Goal: Transaction & Acquisition: Purchase product/service

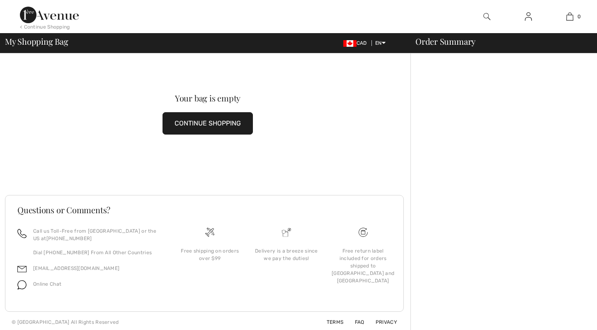
click at [30, 15] on img at bounding box center [49, 15] width 59 height 17
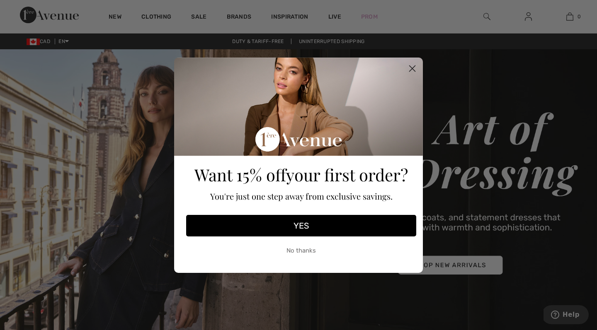
click at [411, 65] on circle "Close dialog" at bounding box center [412, 68] width 14 height 14
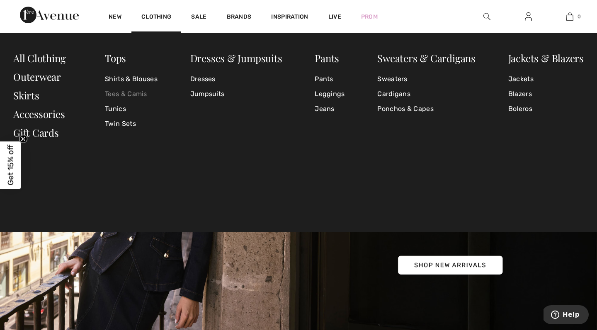
click at [128, 97] on link "Tees & Camis" at bounding box center [131, 94] width 53 height 15
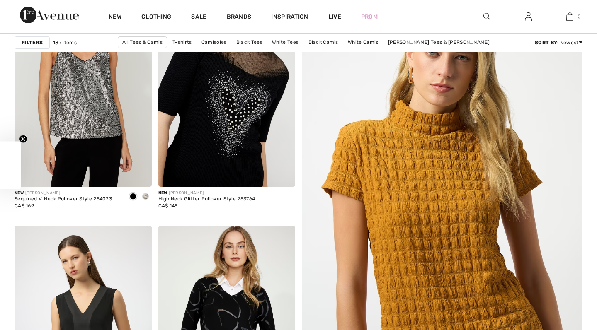
checkbox input "true"
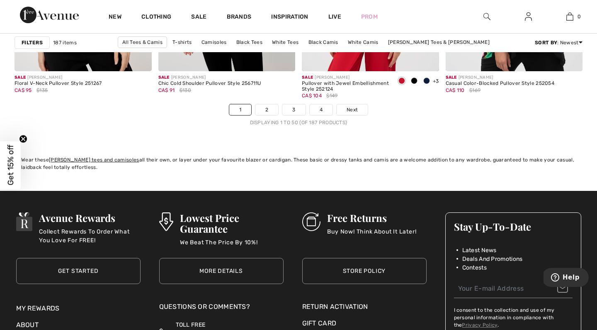
scroll to position [3744, 0]
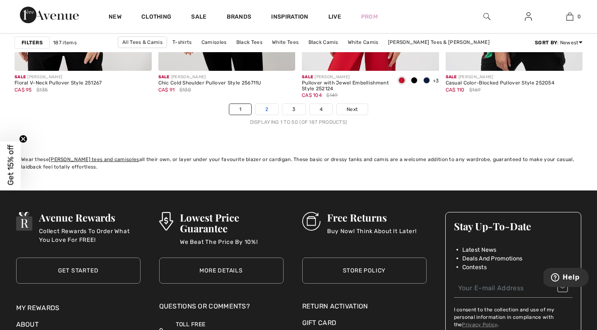
click at [268, 111] on link "2" at bounding box center [266, 109] width 23 height 11
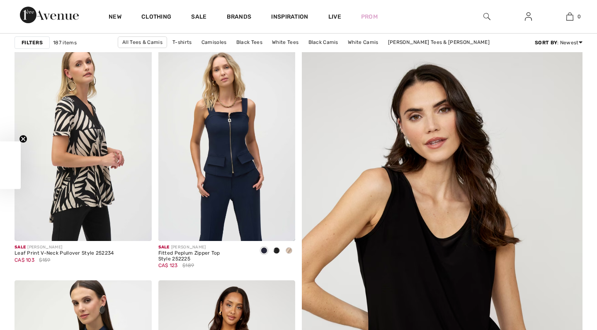
checkbox input "true"
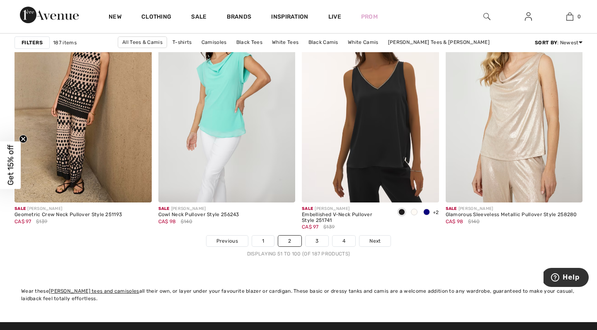
scroll to position [3615, 0]
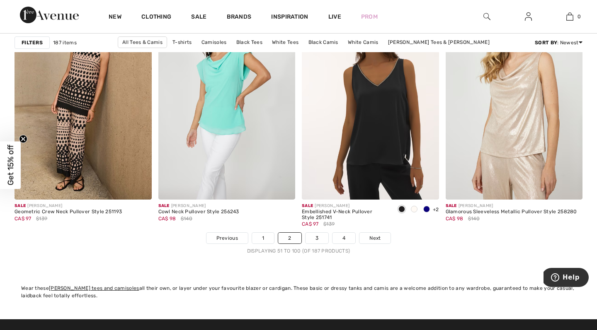
click at [319, 245] on nav "Previous 1 2 3 4 Next Displaying 51 to 100 (of 187 products)" at bounding box center [298, 243] width 568 height 22
click at [318, 238] on link "3" at bounding box center [316, 238] width 23 height 11
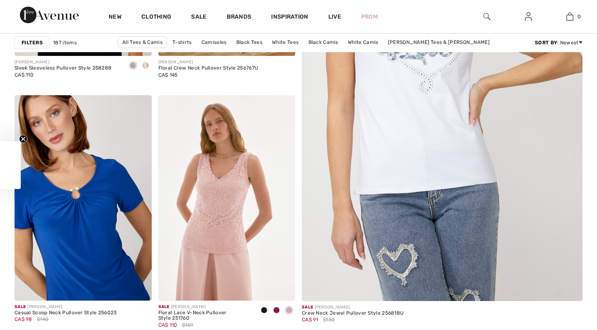
checkbox input "true"
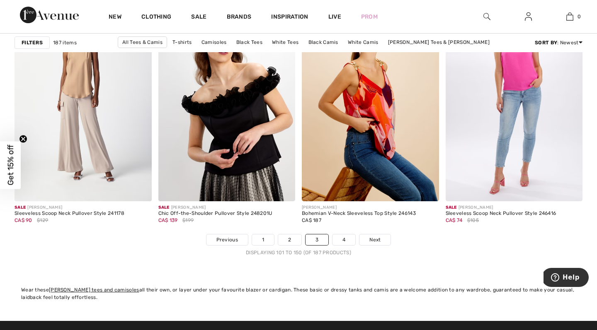
scroll to position [3614, 0]
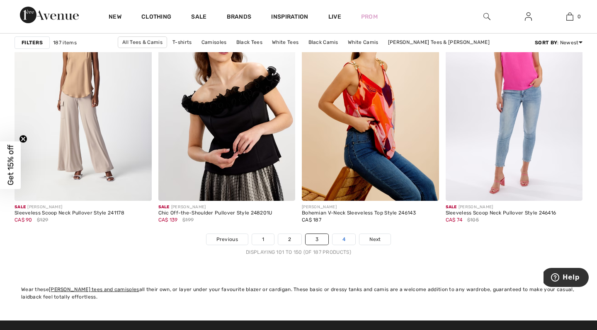
click at [345, 243] on link "4" at bounding box center [343, 239] width 23 height 11
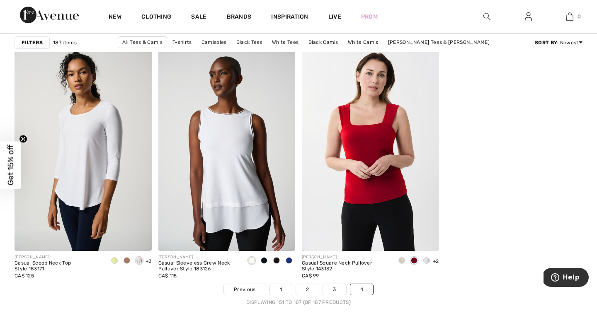
scroll to position [2737, 0]
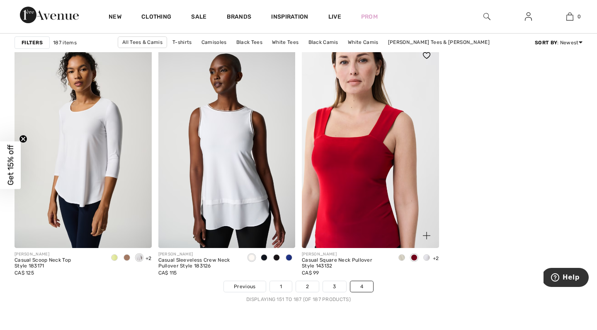
click at [399, 186] on img at bounding box center [370, 145] width 137 height 205
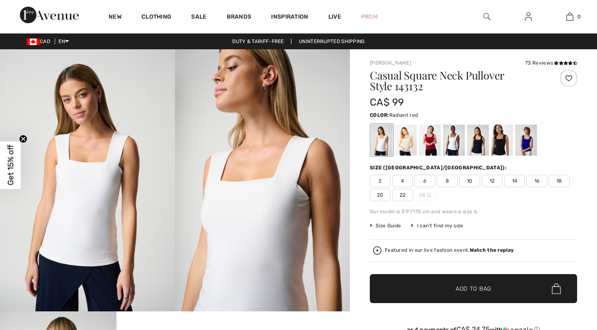
click at [433, 147] on div at bounding box center [430, 140] width 22 height 31
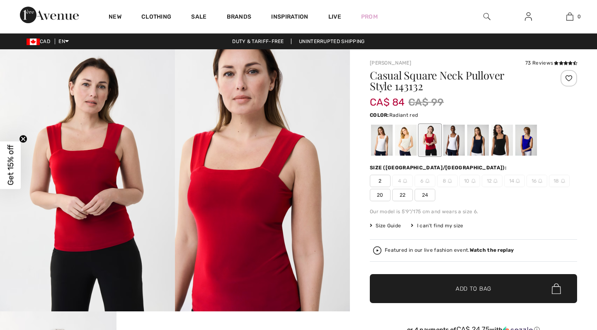
checkbox input "true"
click at [411, 152] on div at bounding box center [406, 140] width 22 height 31
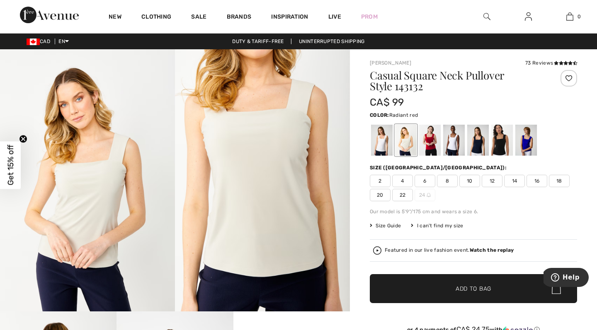
click at [429, 145] on div at bounding box center [430, 140] width 22 height 31
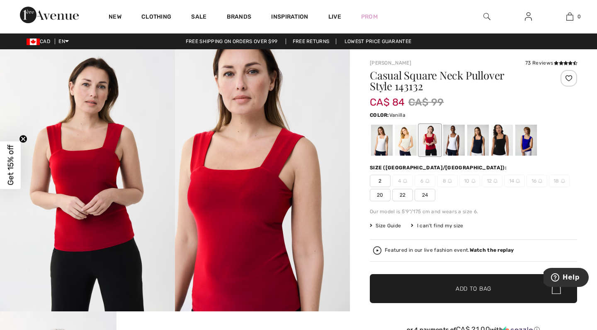
click at [378, 146] on div at bounding box center [382, 140] width 22 height 31
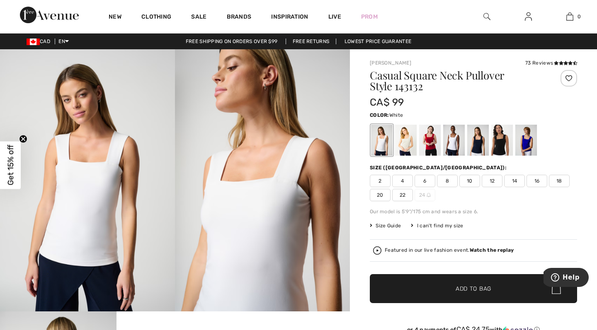
click at [452, 147] on div at bounding box center [454, 140] width 22 height 31
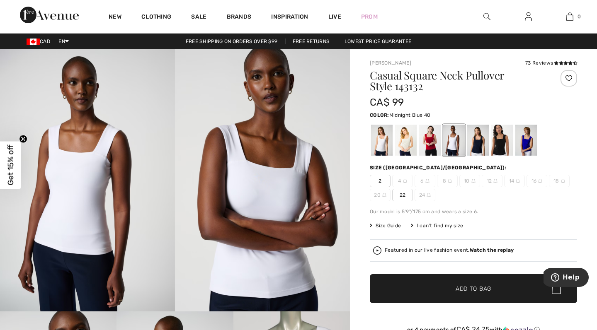
click at [472, 149] on div at bounding box center [478, 140] width 22 height 31
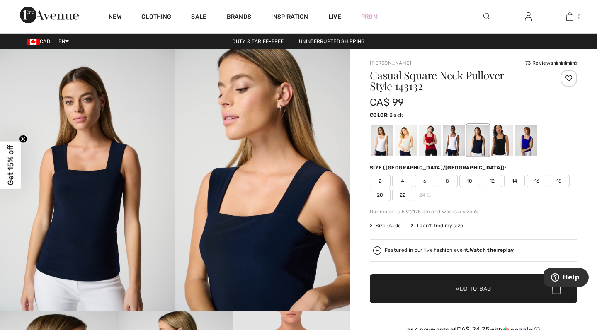
click at [495, 146] on div at bounding box center [502, 140] width 22 height 31
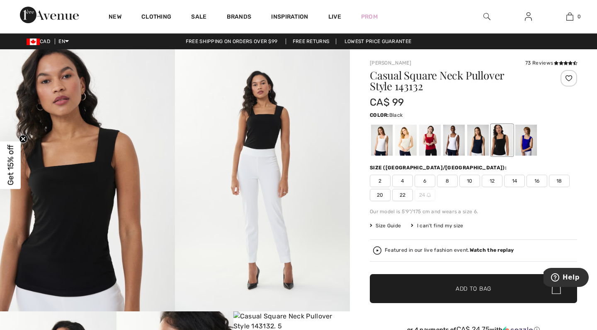
click at [448, 185] on span "8" at bounding box center [447, 181] width 21 height 12
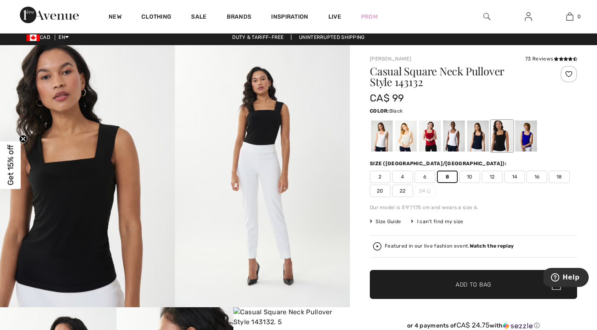
scroll to position [4, 0]
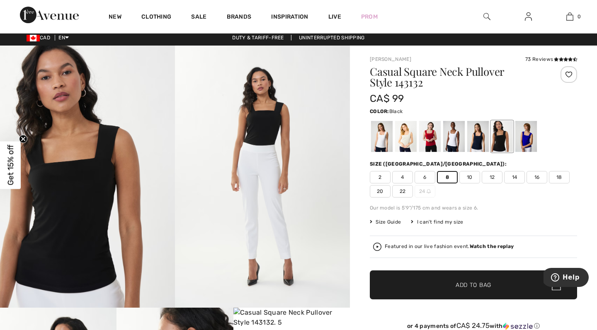
click at [440, 280] on span "✔ Added to Bag Add to Bag" at bounding box center [473, 285] width 207 height 29
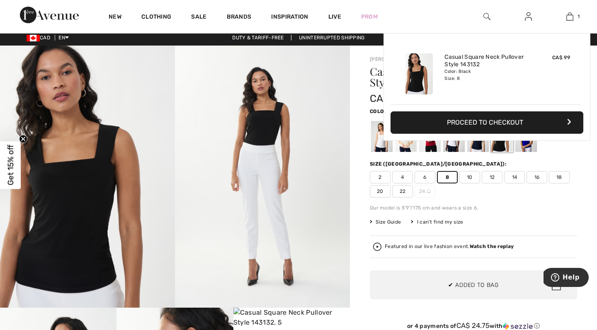
scroll to position [0, 0]
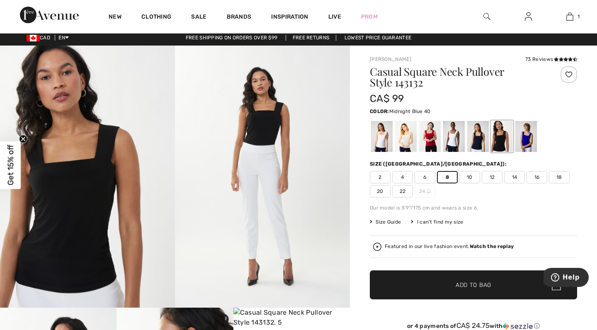
click at [483, 140] on div at bounding box center [478, 136] width 22 height 31
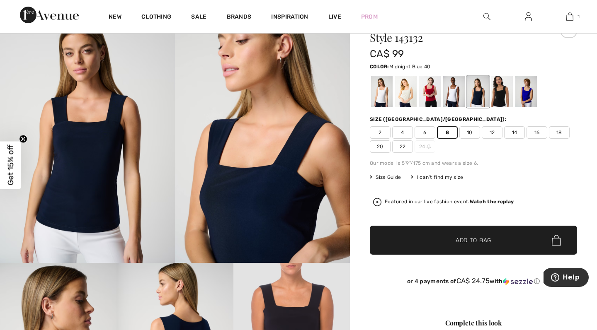
scroll to position [62, 0]
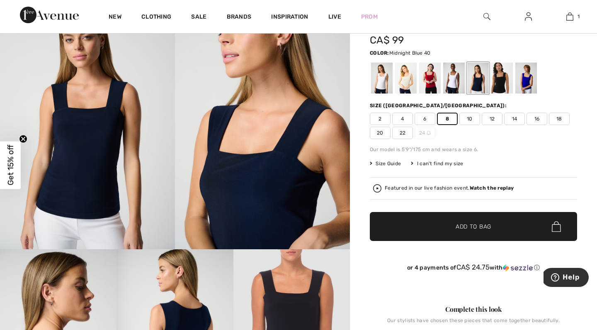
click at [483, 237] on span "✔ Added to Bag Add to Bag" at bounding box center [473, 226] width 207 height 29
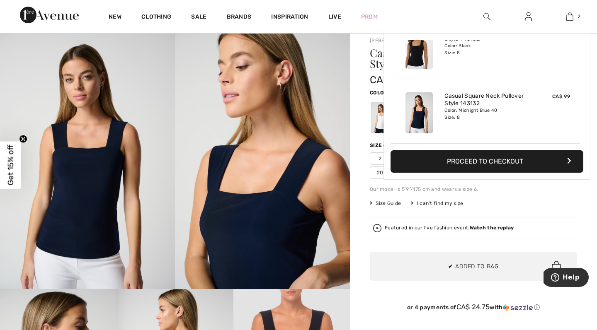
scroll to position [22, 0]
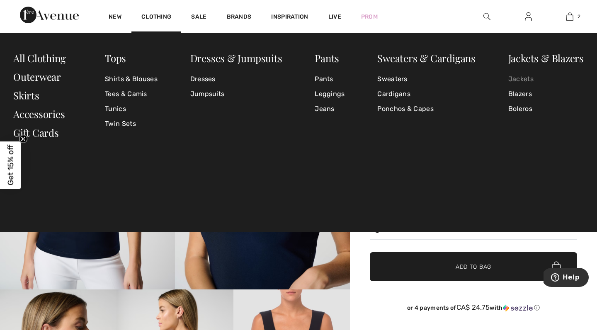
click at [523, 75] on link "Jackets" at bounding box center [545, 79] width 75 height 15
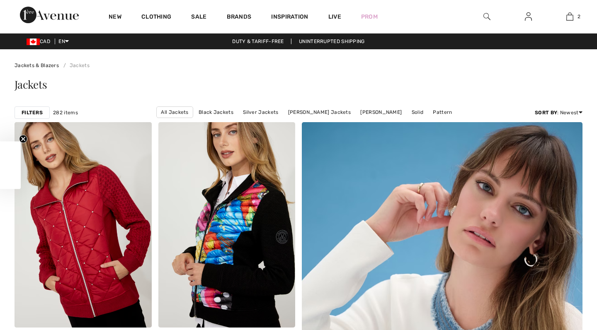
checkbox input "true"
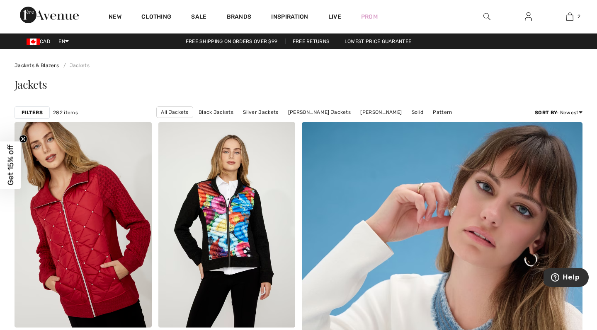
click at [36, 108] on div "Filters" at bounding box center [31, 112] width 35 height 12
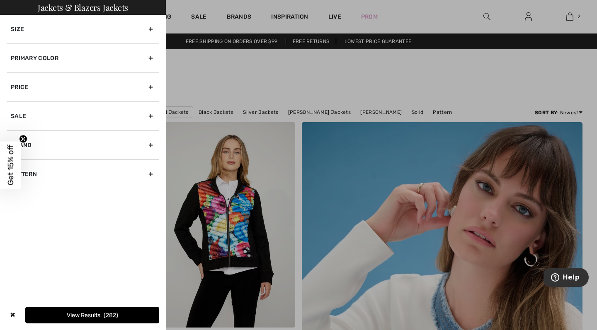
click at [137, 143] on div "Brand" at bounding box center [83, 144] width 152 height 29
click at [51, 164] on label "[PERSON_NAME]" at bounding box center [85, 162] width 148 height 7
click at [17, 164] on input"] "[PERSON_NAME]" at bounding box center [14, 163] width 6 height 6
checkbox input"] "true"
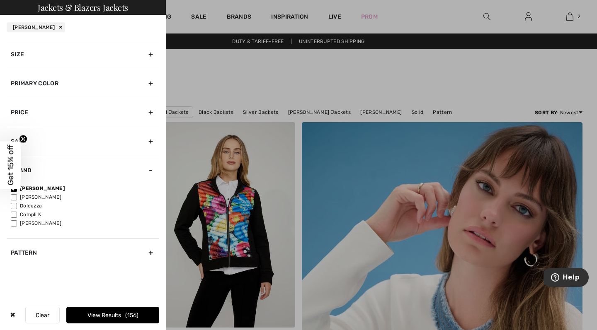
click at [112, 322] on button "View Results 156" at bounding box center [112, 315] width 93 height 17
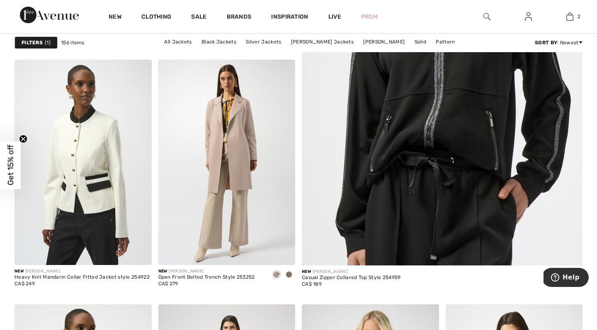
scroll to position [308, 0]
click at [225, 183] on img at bounding box center [226, 161] width 137 height 205
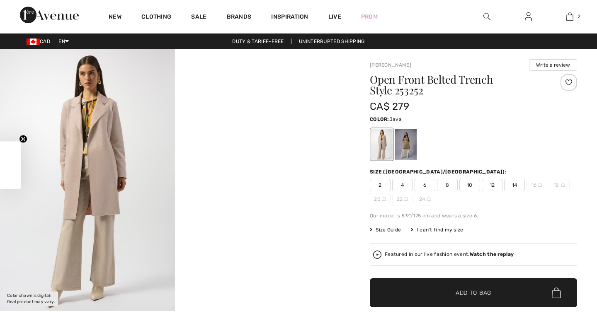
checkbox input "true"
click at [406, 145] on div at bounding box center [406, 144] width 22 height 31
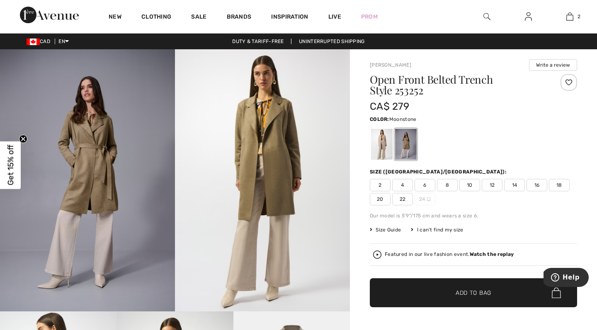
click at [388, 147] on div at bounding box center [382, 144] width 22 height 31
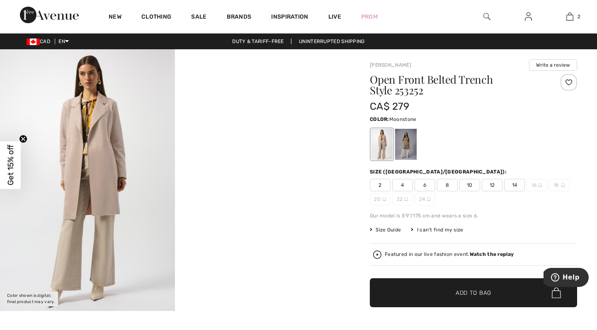
click at [450, 184] on span "8" at bounding box center [447, 185] width 21 height 12
click at [464, 302] on span "✔ Added to Bag Add to Bag" at bounding box center [473, 292] width 207 height 29
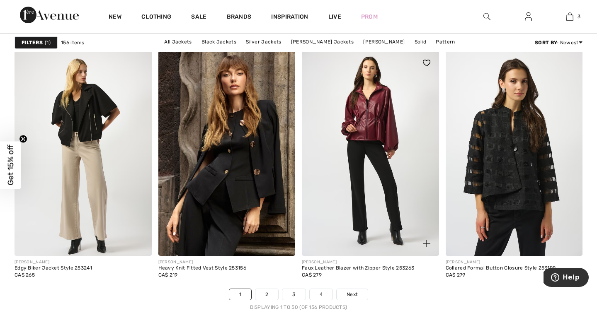
scroll to position [3562, 0]
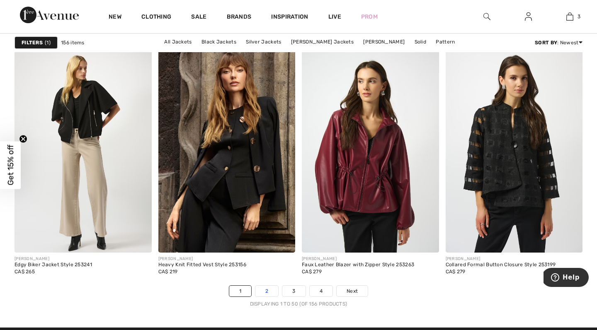
click at [270, 292] on link "2" at bounding box center [266, 291] width 23 height 11
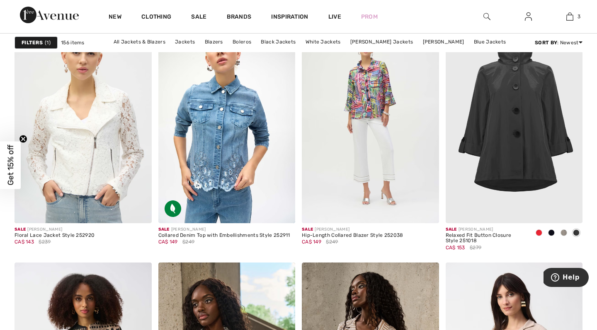
scroll to position [2519, 0]
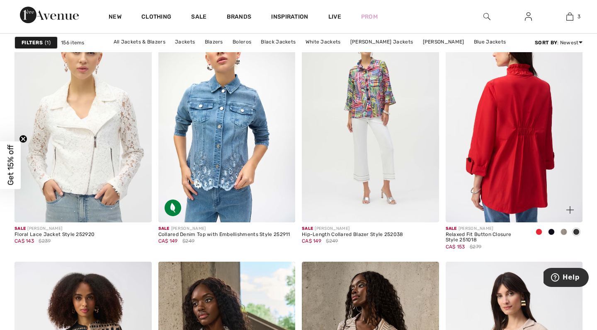
click at [515, 150] on img at bounding box center [513, 119] width 137 height 205
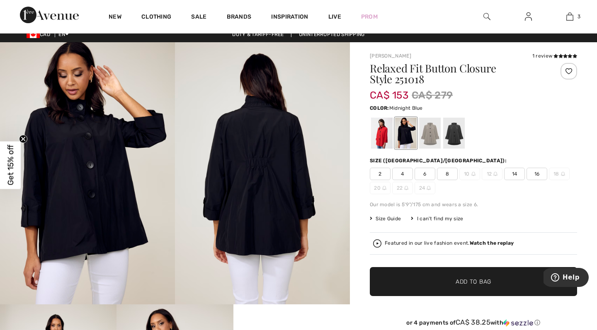
scroll to position [9, 0]
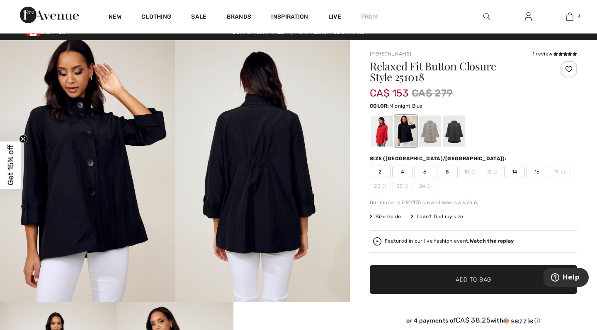
click at [447, 172] on span "8" at bounding box center [447, 172] width 21 height 12
click at [460, 279] on span "Add to Bag" at bounding box center [473, 279] width 36 height 9
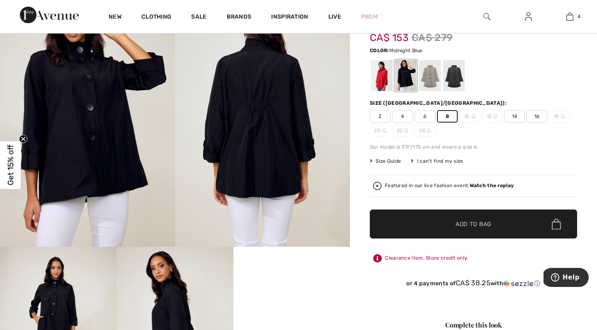
scroll to position [64, 0]
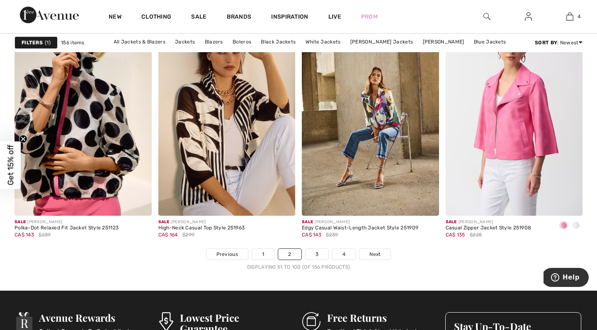
scroll to position [3600, 0]
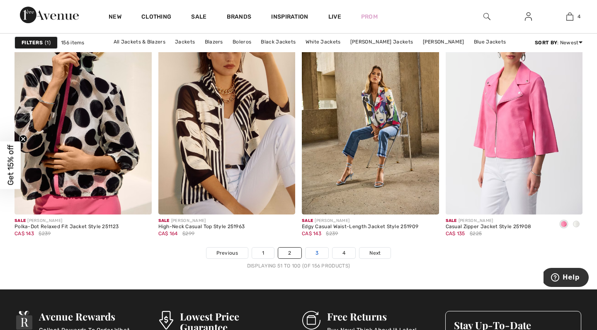
click at [314, 254] on link "3" at bounding box center [316, 253] width 23 height 11
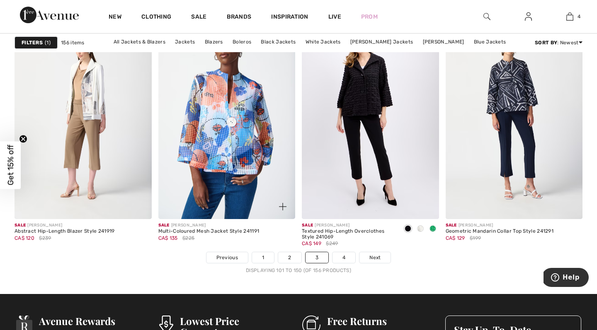
scroll to position [3602, 0]
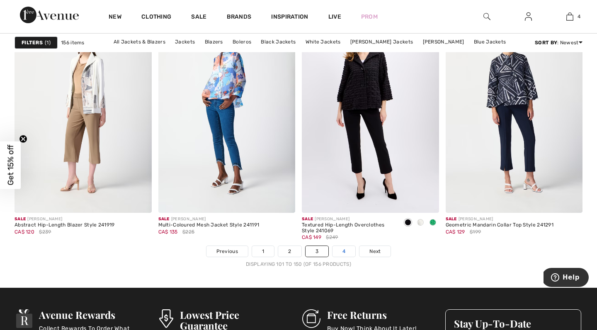
click at [345, 250] on link "4" at bounding box center [343, 251] width 23 height 11
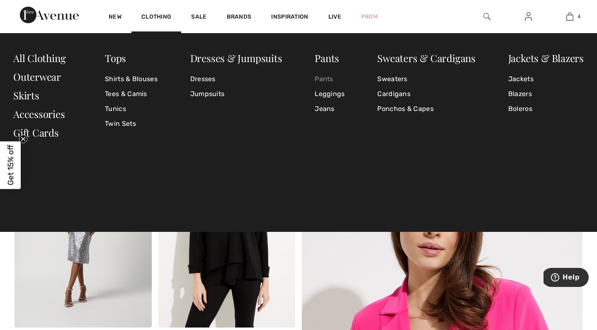
click at [325, 80] on link "Pants" at bounding box center [329, 79] width 30 height 15
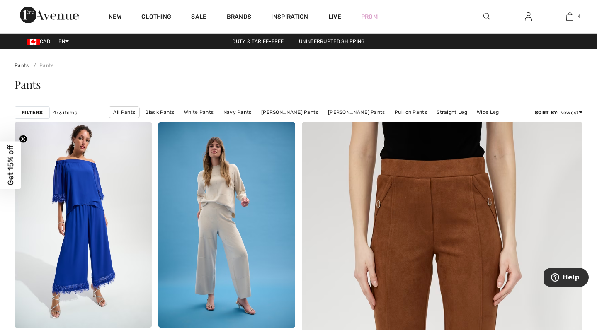
click at [30, 116] on strong "Filters" at bounding box center [32, 112] width 21 height 7
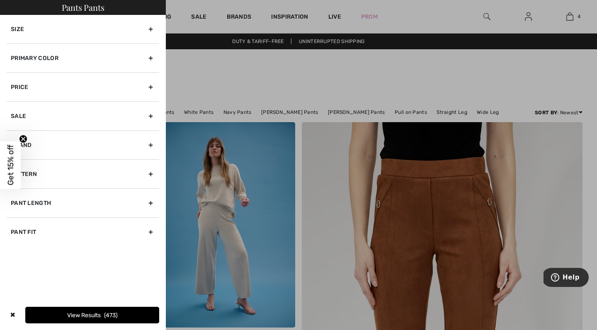
click at [143, 145] on div "Brand" at bounding box center [83, 144] width 152 height 29
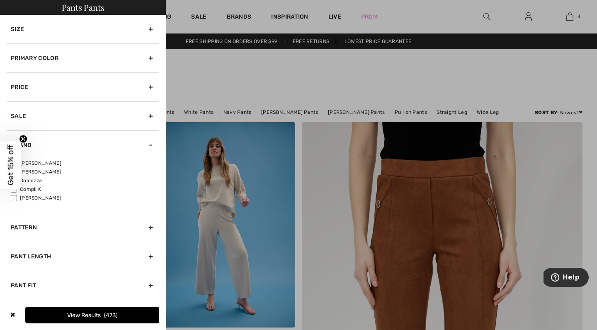
click at [51, 162] on label "[PERSON_NAME]" at bounding box center [85, 162] width 148 height 7
click at [17, 162] on input"] "[PERSON_NAME]" at bounding box center [14, 163] width 6 height 6
checkbox input"] "true"
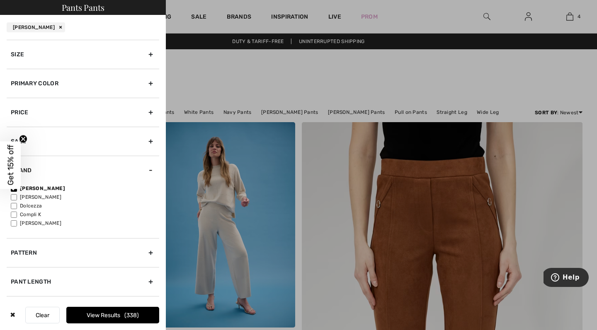
click at [86, 316] on button "View Results 338" at bounding box center [112, 315] width 93 height 17
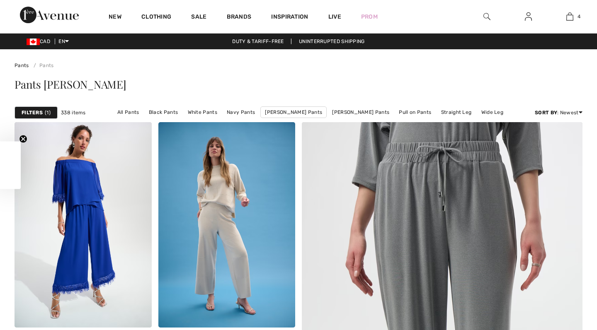
checkbox input "true"
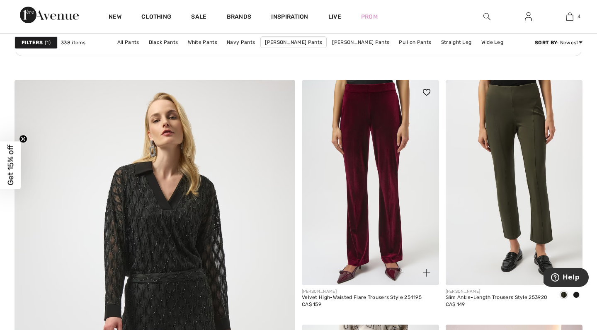
scroll to position [1954, 0]
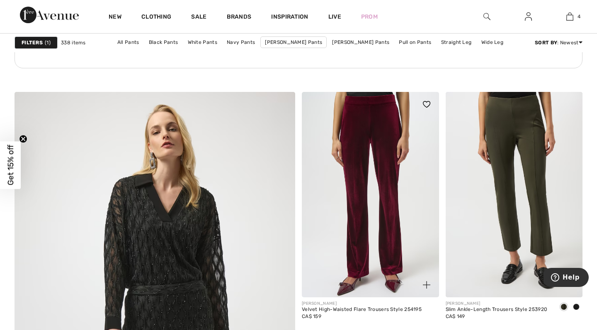
click at [411, 234] on img at bounding box center [370, 194] width 137 height 205
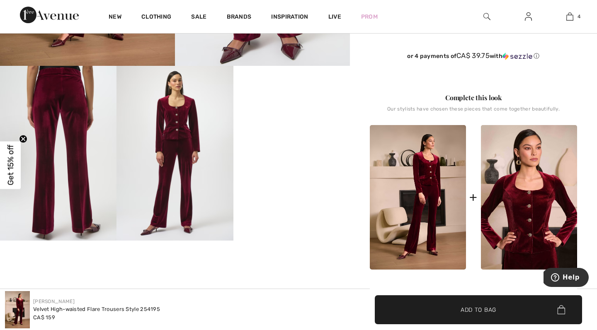
scroll to position [247, 0]
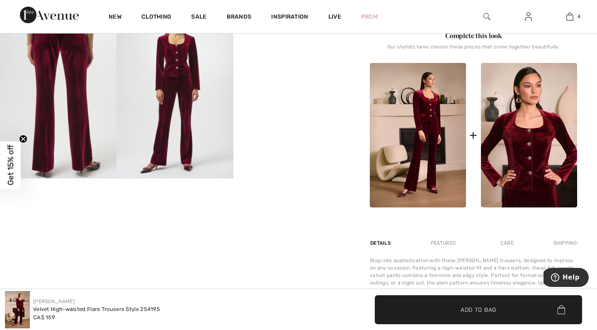
scroll to position [309, 0]
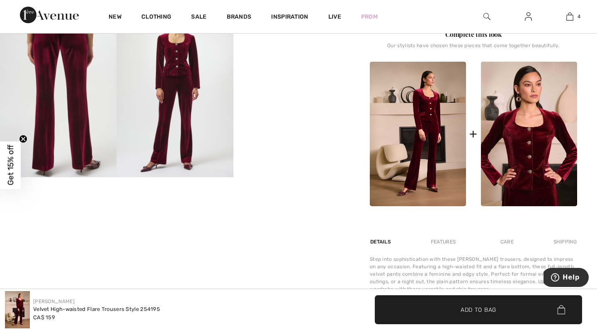
click at [420, 101] on img at bounding box center [418, 134] width 96 height 145
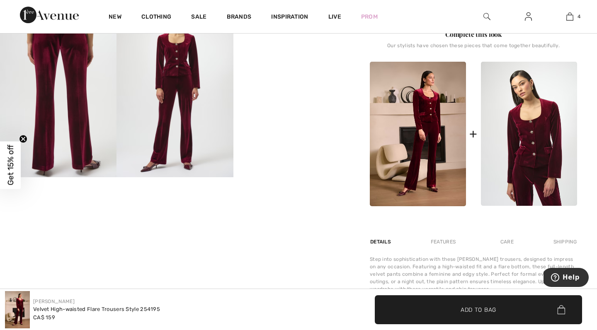
click at [527, 138] on img at bounding box center [529, 134] width 96 height 145
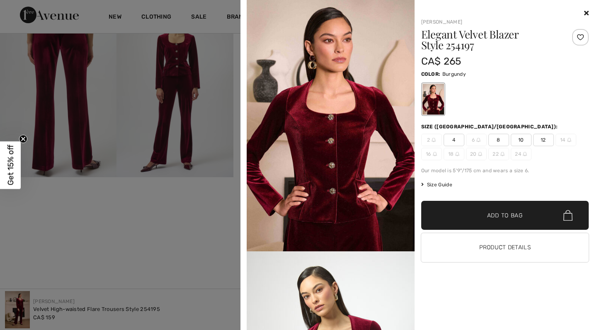
click at [496, 140] on span "8" at bounding box center [498, 140] width 21 height 12
click at [501, 222] on span "✔ Added to Bag Add to Bag" at bounding box center [505, 215] width 168 height 29
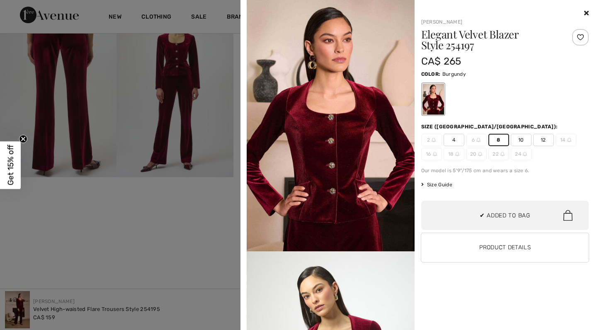
scroll to position [0, 0]
click at [81, 203] on div at bounding box center [298, 165] width 597 height 330
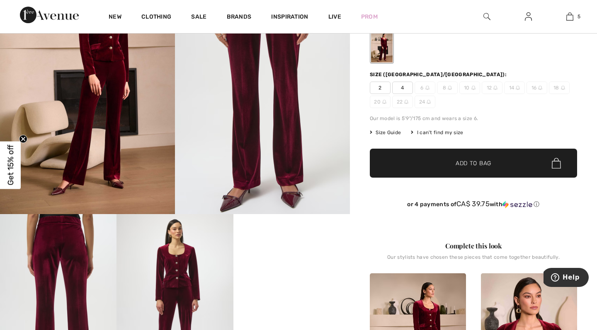
scroll to position [97, 0]
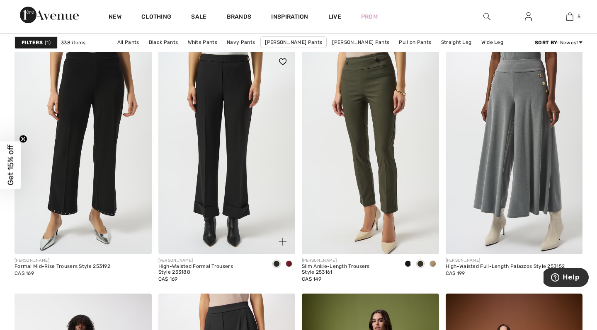
scroll to position [3070, 0]
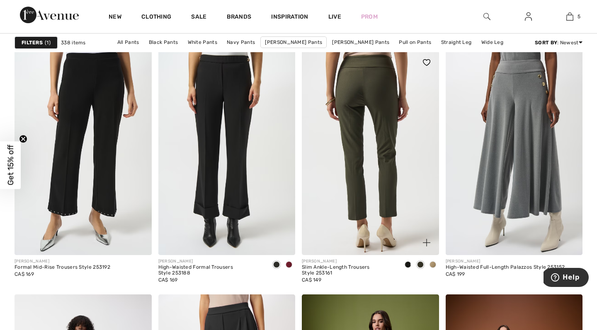
click at [365, 205] on img at bounding box center [370, 152] width 137 height 205
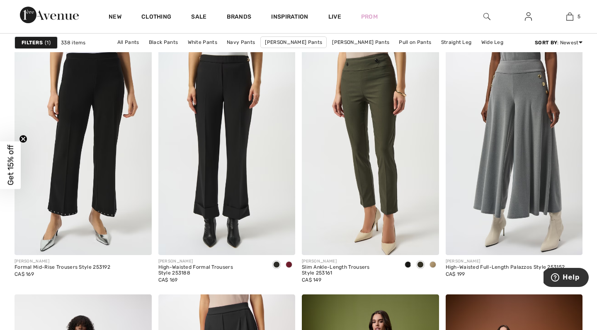
click at [41, 45] on strong "Filters" at bounding box center [32, 42] width 21 height 7
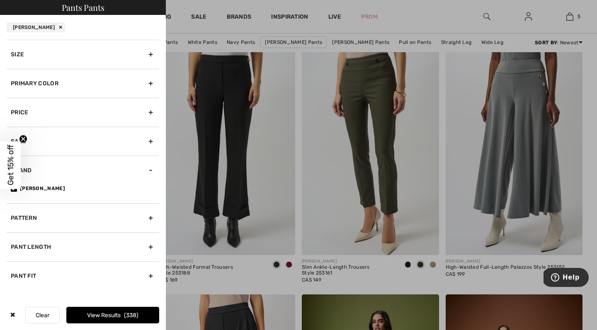
click at [152, 79] on div "Primary Color" at bounding box center [83, 83] width 152 height 29
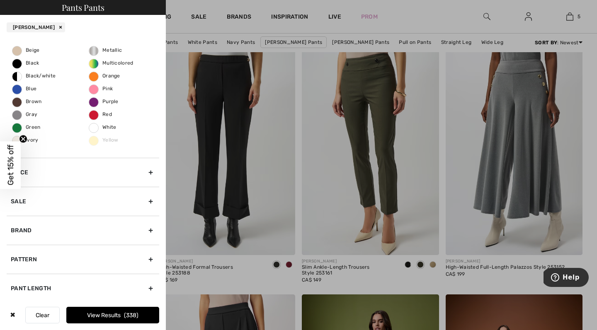
scroll to position [54, 0]
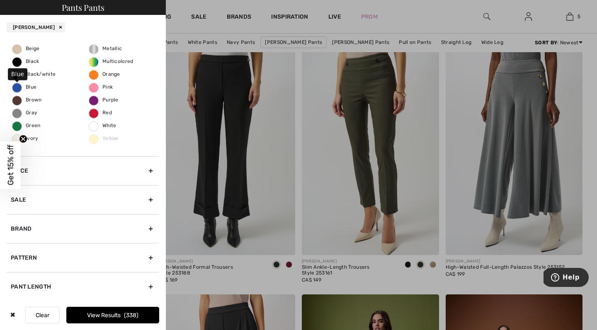
click at [29, 88] on span "Blue" at bounding box center [24, 87] width 24 height 6
click at [0, 0] on input "Blue" at bounding box center [0, 0] width 0 height 0
click at [95, 314] on button "View Results 82" at bounding box center [112, 315] width 93 height 17
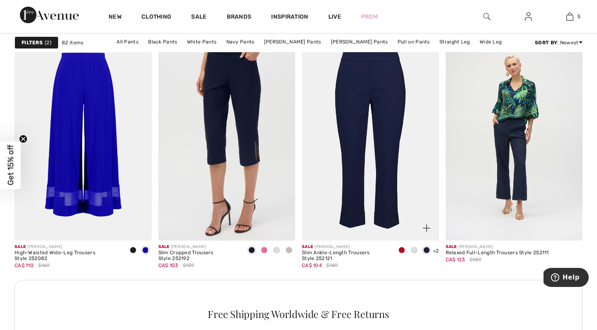
scroll to position [834, 0]
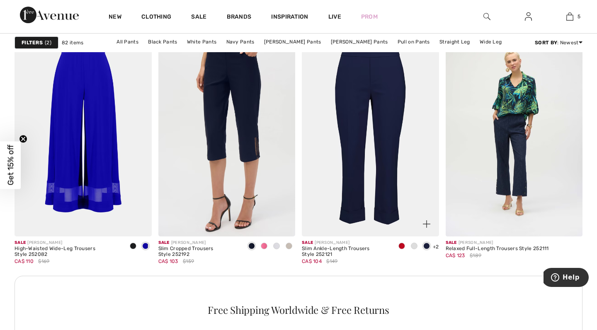
click at [390, 155] on img at bounding box center [370, 133] width 137 height 205
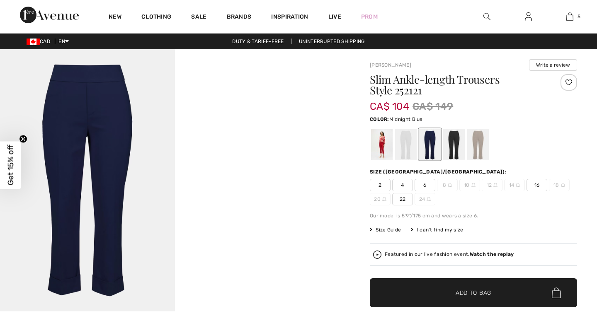
checkbox input "true"
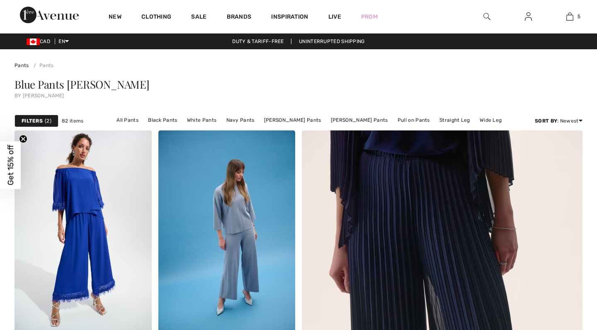
checkbox input "true"
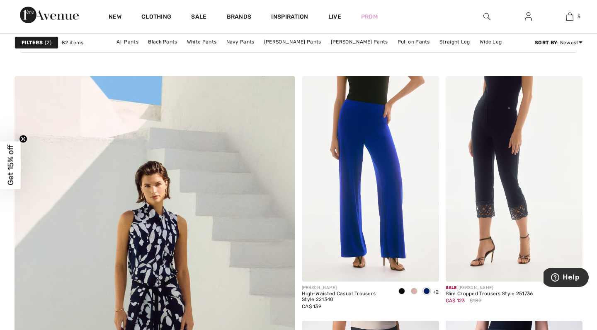
scroll to position [1979, 0]
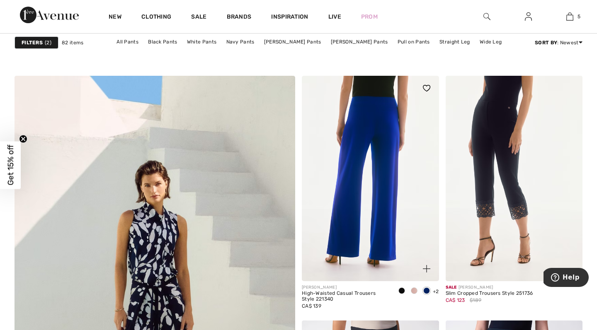
click at [351, 186] on img at bounding box center [370, 178] width 137 height 205
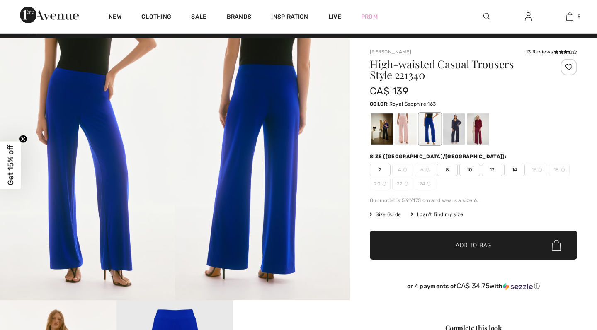
checkbox input "true"
click at [451, 132] on div at bounding box center [454, 129] width 22 height 31
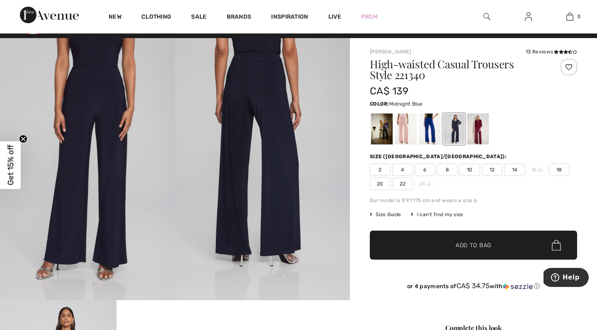
click at [445, 169] on span "8" at bounding box center [447, 170] width 21 height 12
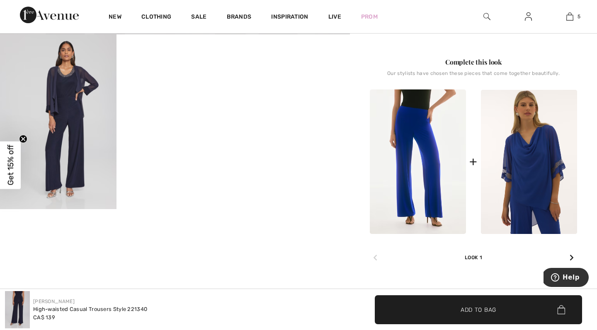
scroll to position [281, 0]
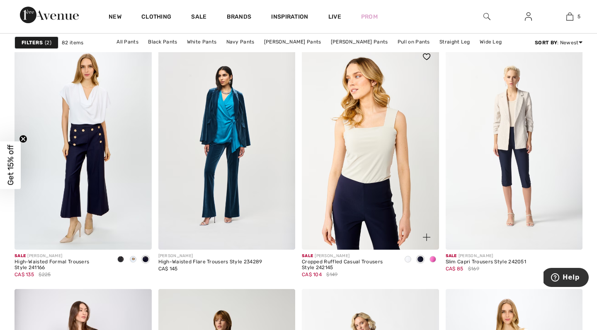
scroll to position [3329, 0]
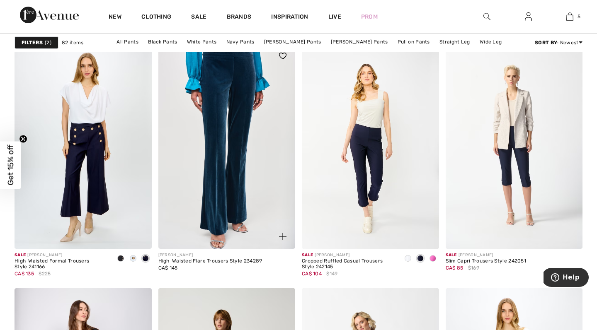
click at [221, 197] on img at bounding box center [226, 145] width 137 height 205
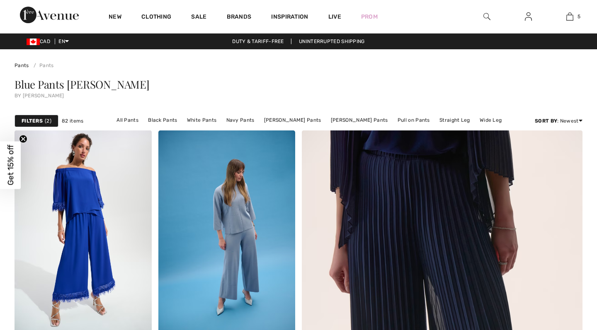
checkbox input "true"
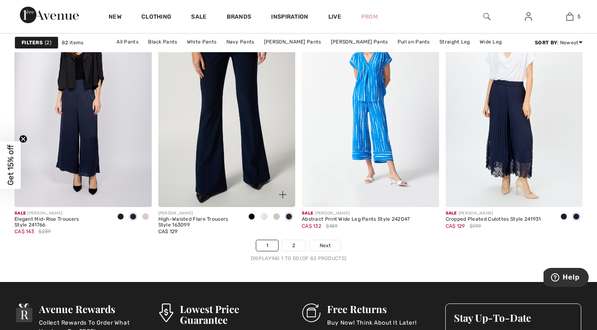
scroll to position [3617, 0]
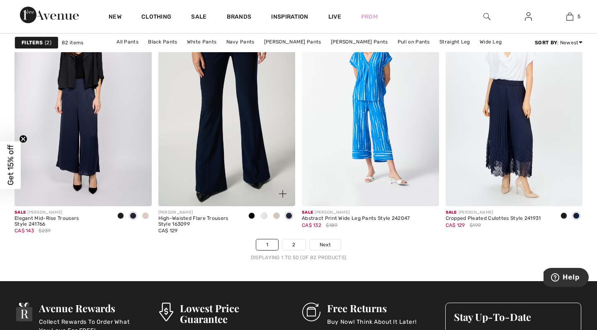
click at [191, 167] on img at bounding box center [226, 103] width 137 height 205
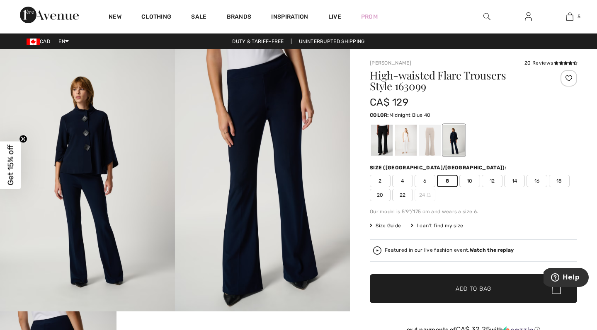
click at [453, 289] on span "✔ Added to Bag" at bounding box center [460, 289] width 51 height 9
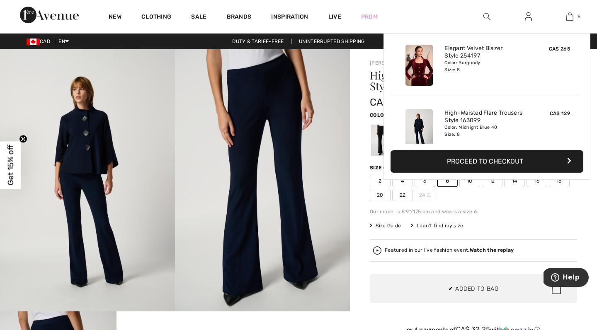
scroll to position [284, 0]
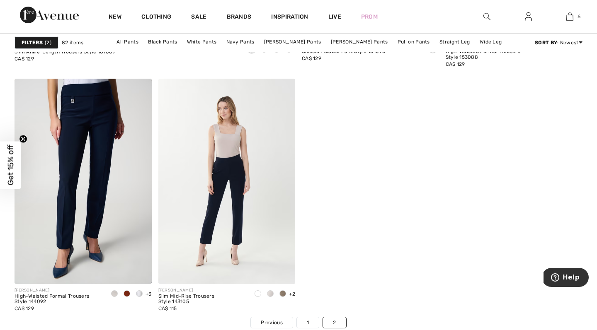
scroll to position [2467, 0]
